Goal: Information Seeking & Learning: Find specific fact

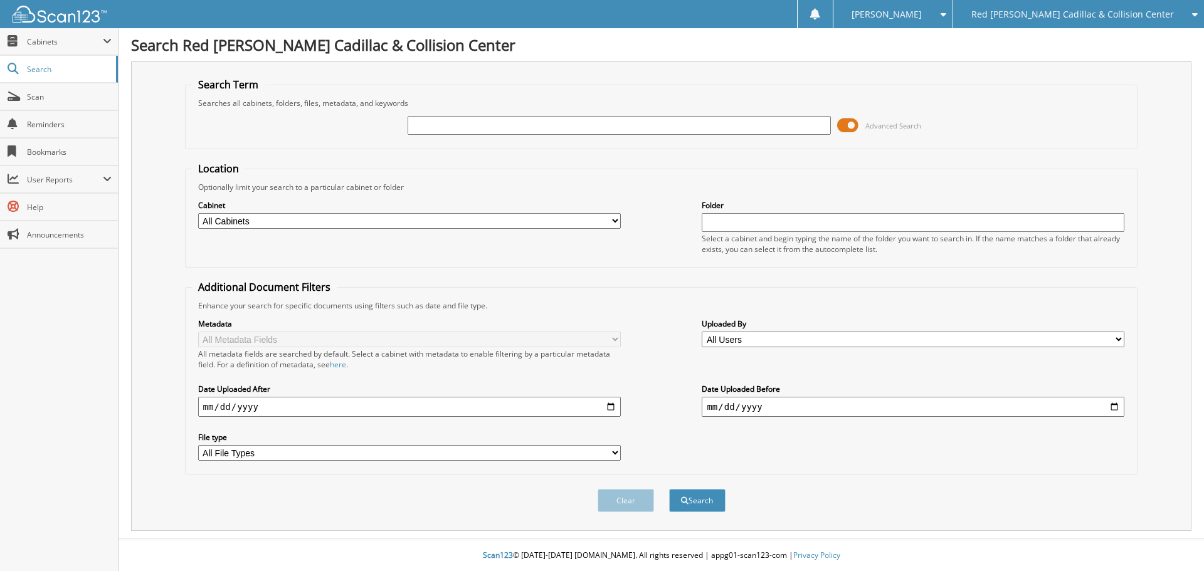
click at [420, 125] on input "text" at bounding box center [618, 125] width 423 height 19
type input "168588"
click at [669, 489] on button "Search" at bounding box center [697, 500] width 56 height 23
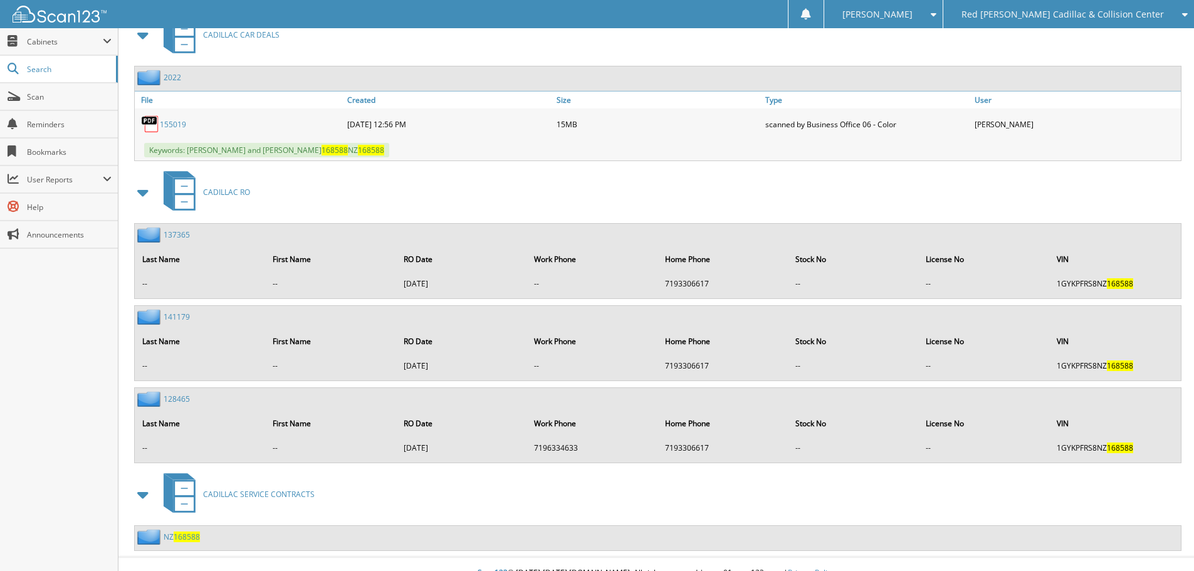
scroll to position [589, 0]
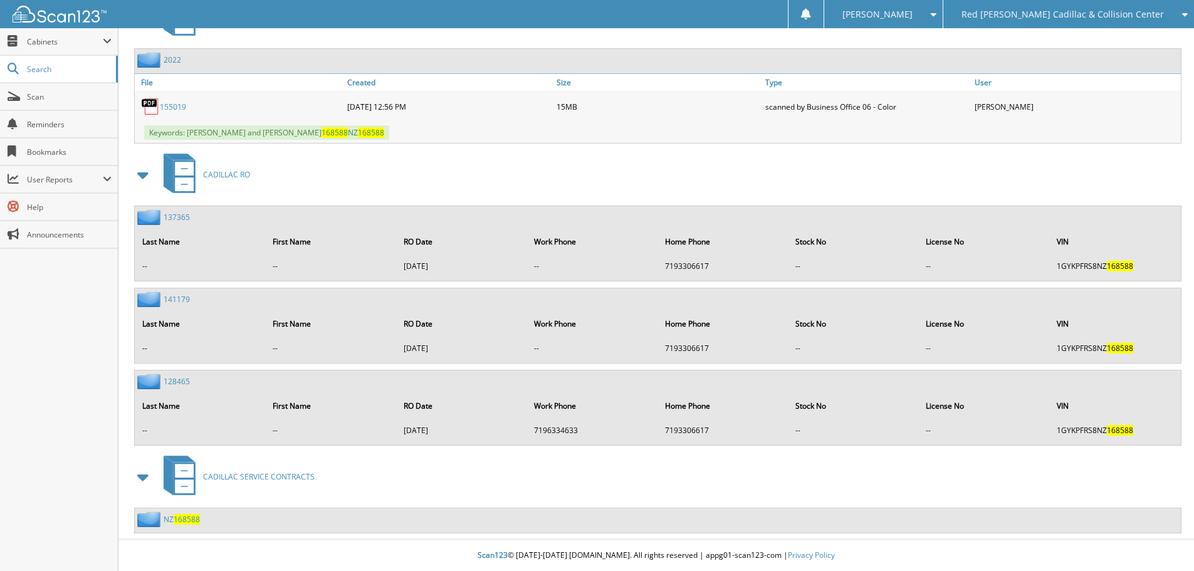
click at [178, 219] on link "137365" at bounding box center [177, 217] width 26 height 11
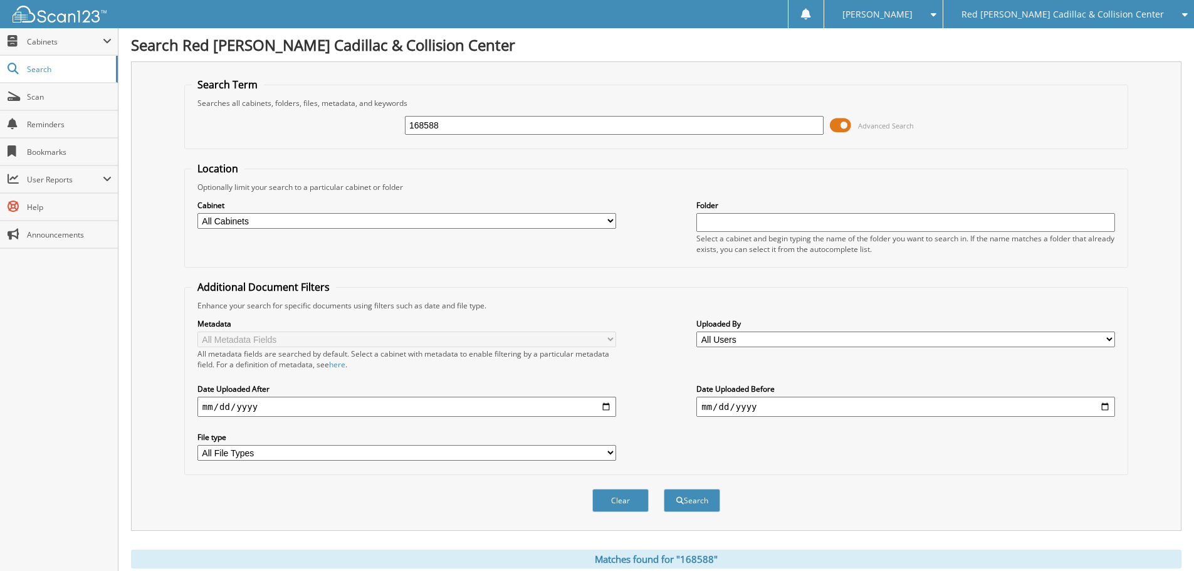
click at [454, 127] on input "168588" at bounding box center [614, 125] width 419 height 19
type input "156347"
click at [664, 489] on button "Search" at bounding box center [692, 500] width 56 height 23
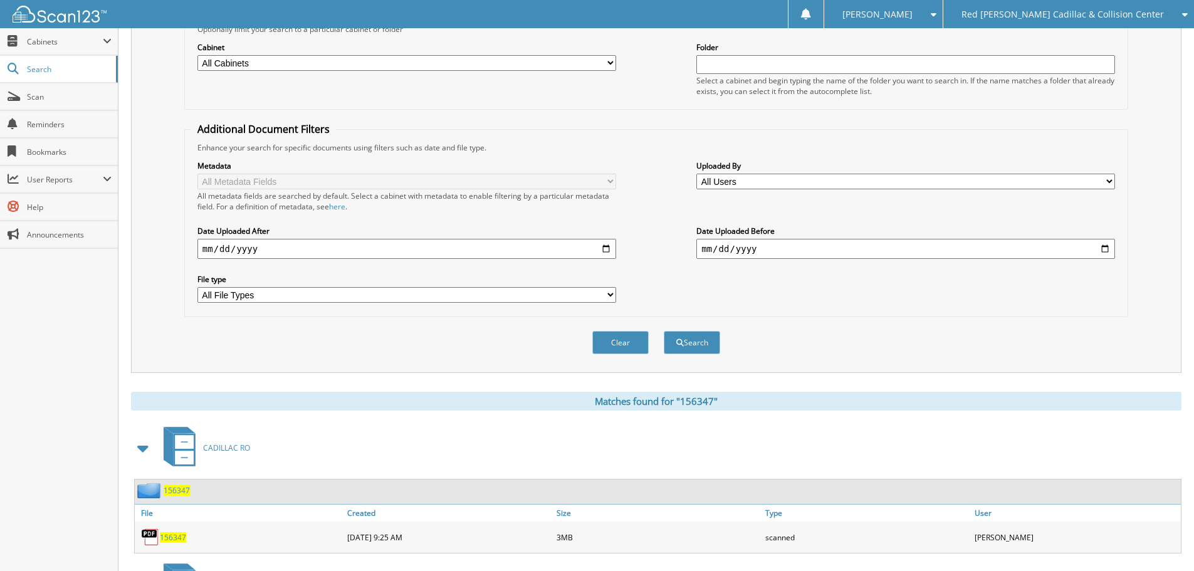
scroll to position [336, 0]
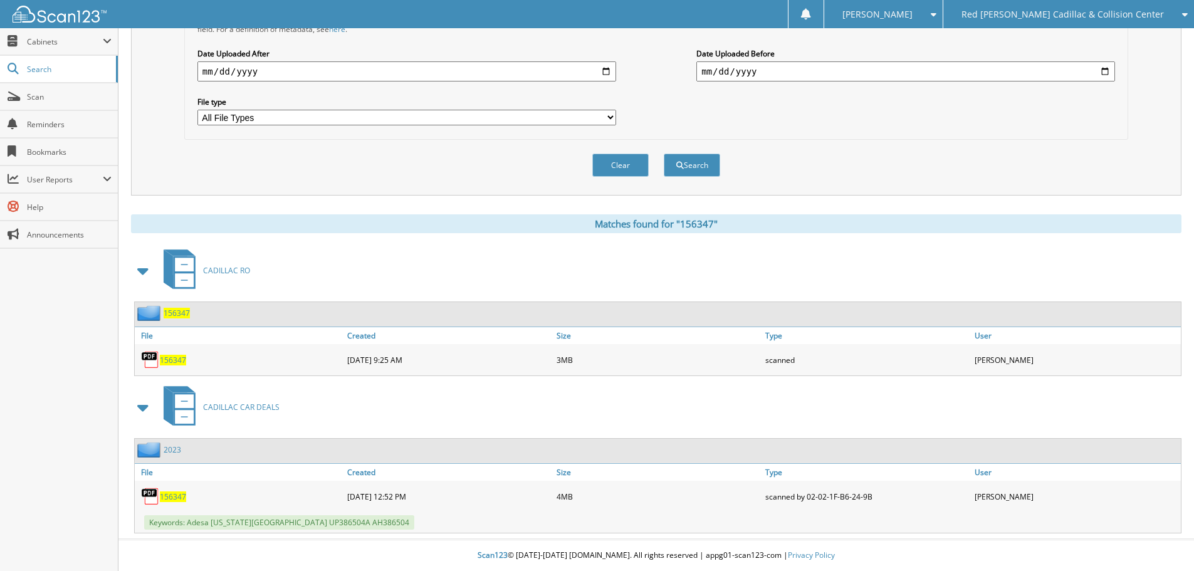
click at [174, 355] on span "156347" at bounding box center [173, 360] width 26 height 11
